Goal: Check status: Check status

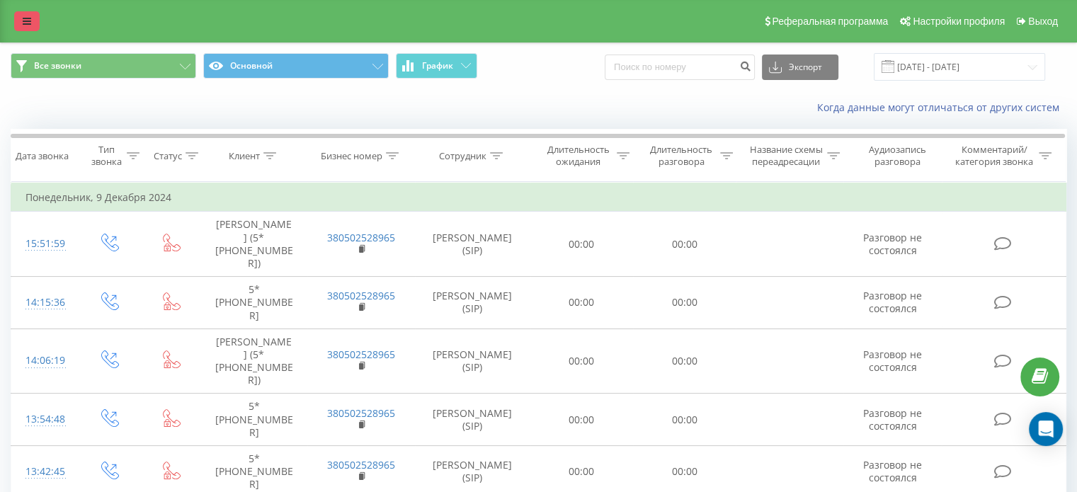
click at [23, 18] on icon at bounding box center [27, 21] width 8 height 10
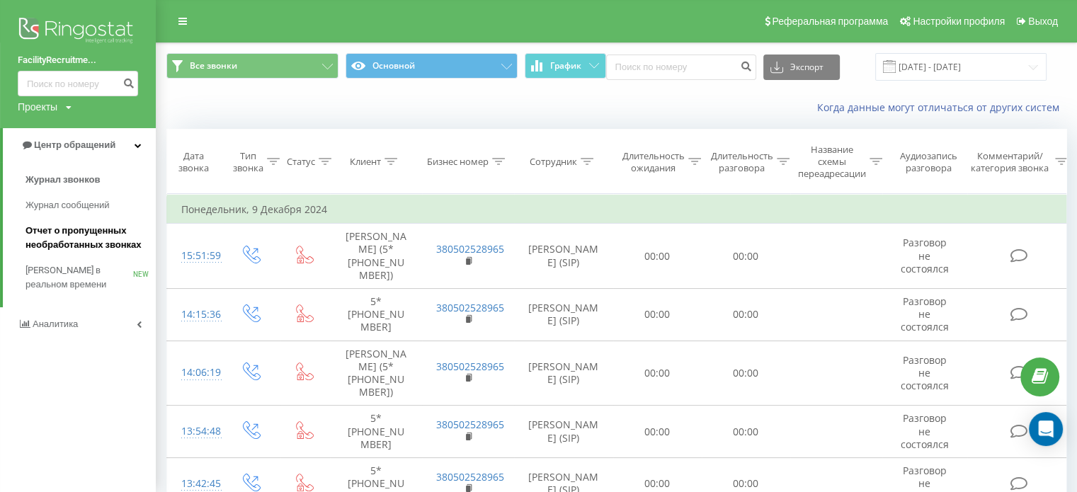
click at [78, 237] on span "Отчет о пропущенных необработанных звонках" at bounding box center [86, 238] width 123 height 28
click at [100, 235] on span "Отчет о пропущенных необработанных звонках" at bounding box center [86, 238] width 123 height 28
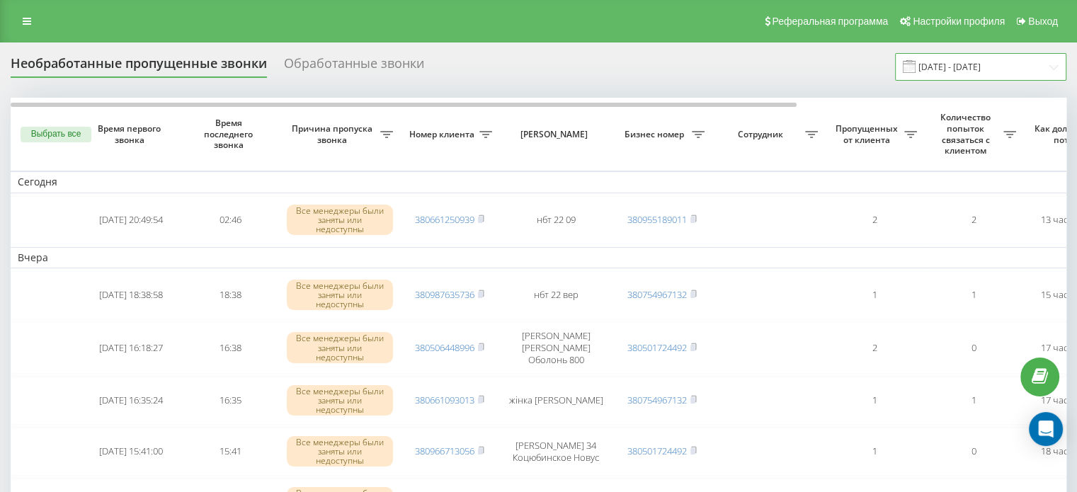
click at [993, 67] on input "[DATE] - [DATE]" at bounding box center [980, 67] width 171 height 28
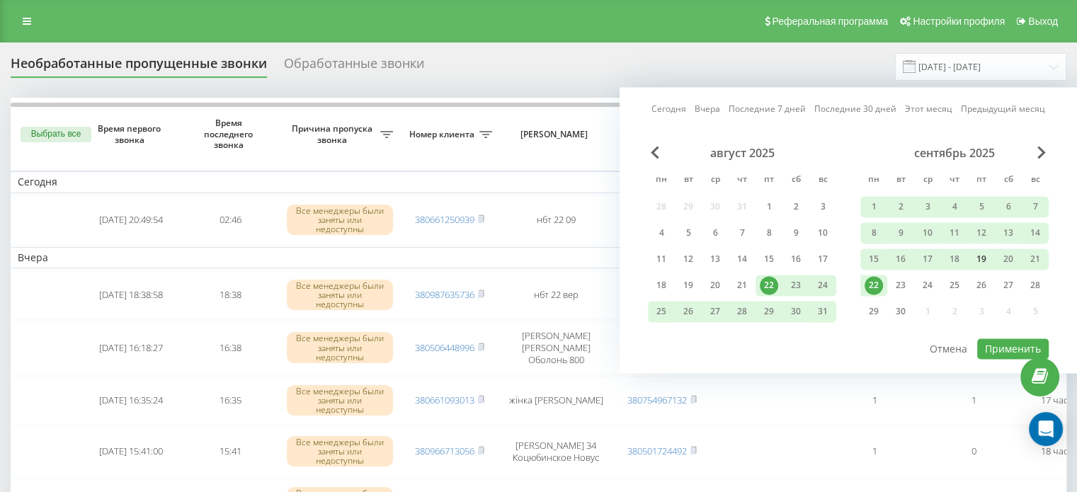
click at [980, 257] on div "19" at bounding box center [981, 259] width 18 height 18
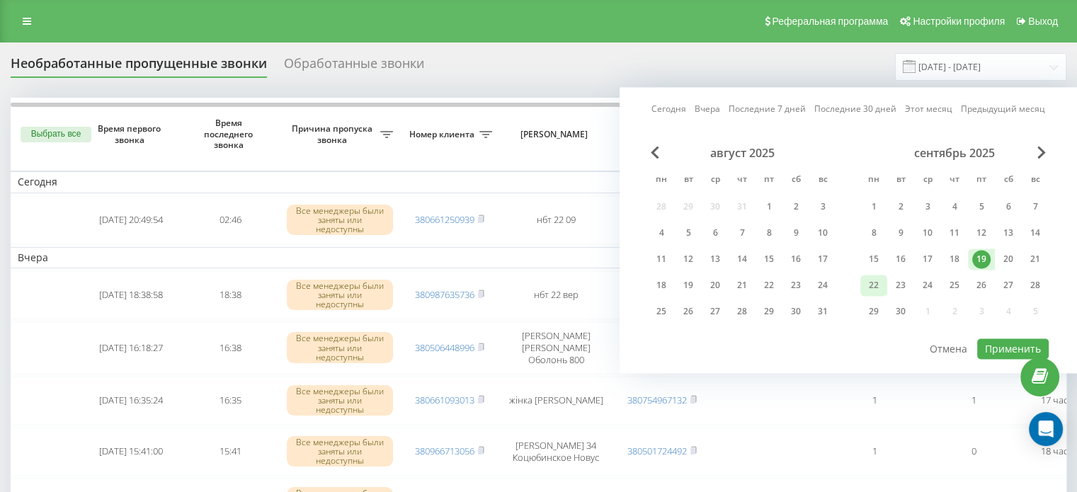
click at [869, 287] on div "22" at bounding box center [873, 285] width 18 height 18
click at [1003, 345] on button "Применить" at bounding box center [1012, 348] width 71 height 21
type input "19.09.2025 - 22.09.2025"
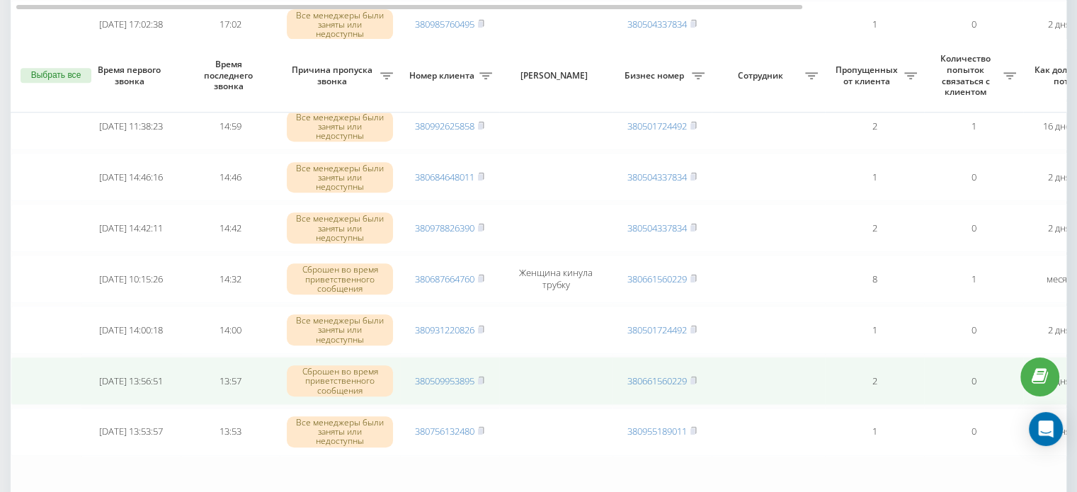
scroll to position [1241, 0]
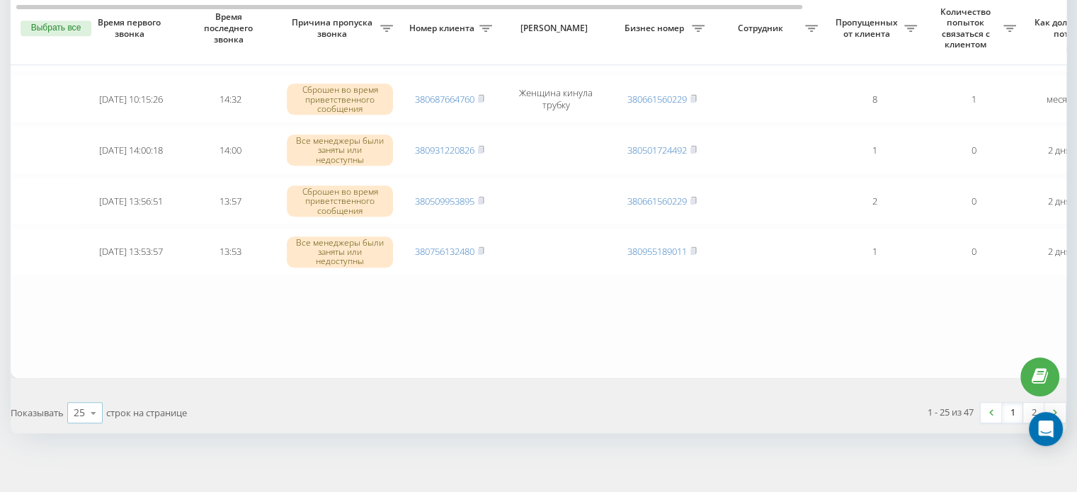
click at [99, 402] on icon at bounding box center [93, 413] width 21 height 28
click at [93, 367] on div "50" at bounding box center [85, 372] width 34 height 21
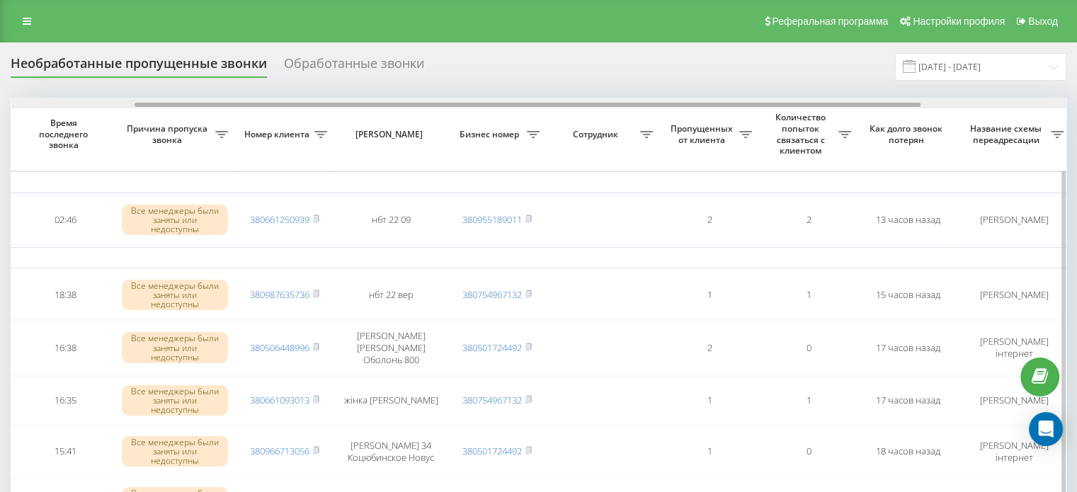
scroll to position [0, 212]
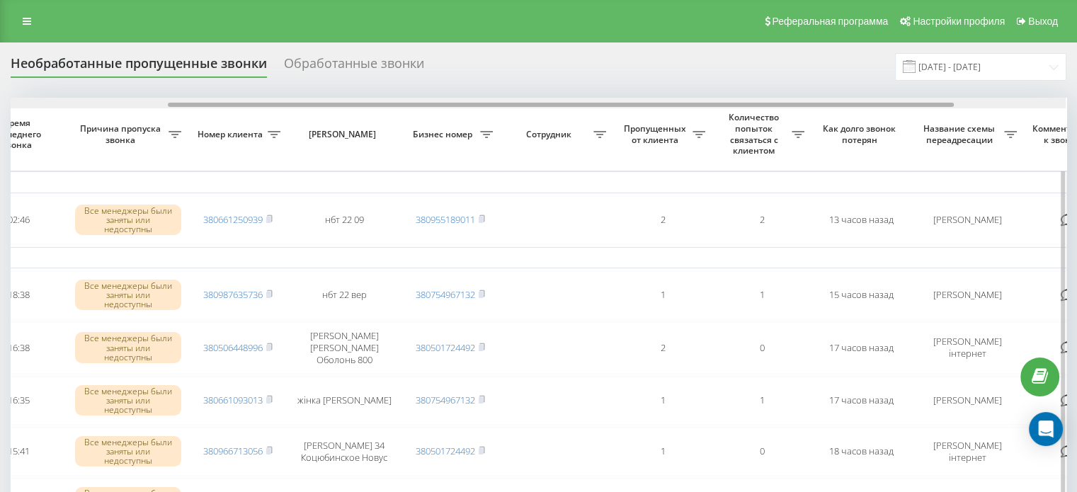
drag, startPoint x: 371, startPoint y: 103, endPoint x: 529, endPoint y: 104, distance: 157.8
click at [529, 104] on div at bounding box center [561, 105] width 786 height 4
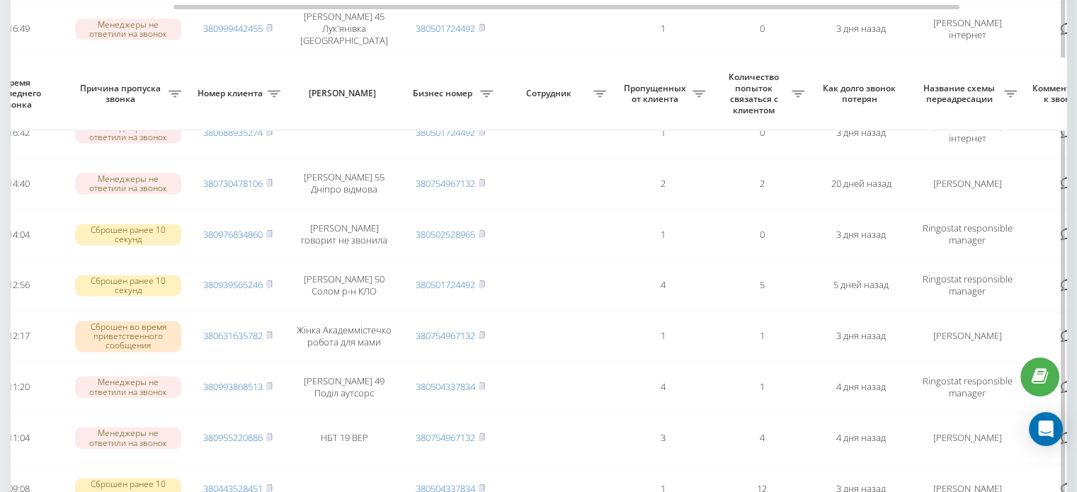
scroll to position [2194, 0]
